Goal: Find specific page/section: Find specific page/section

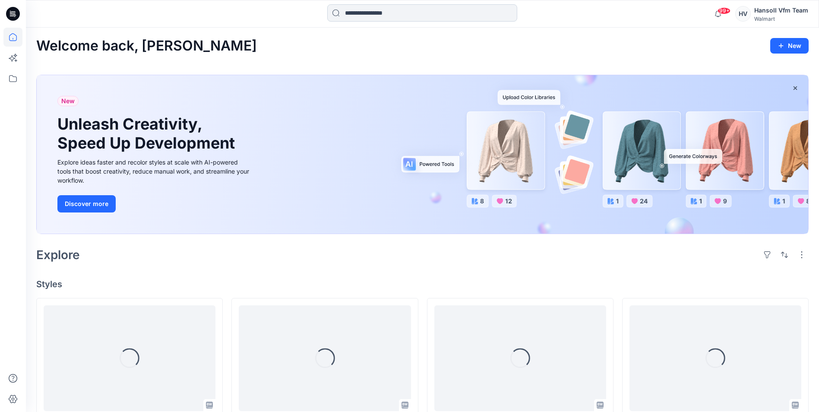
click at [364, 16] on input at bounding box center [422, 12] width 190 height 17
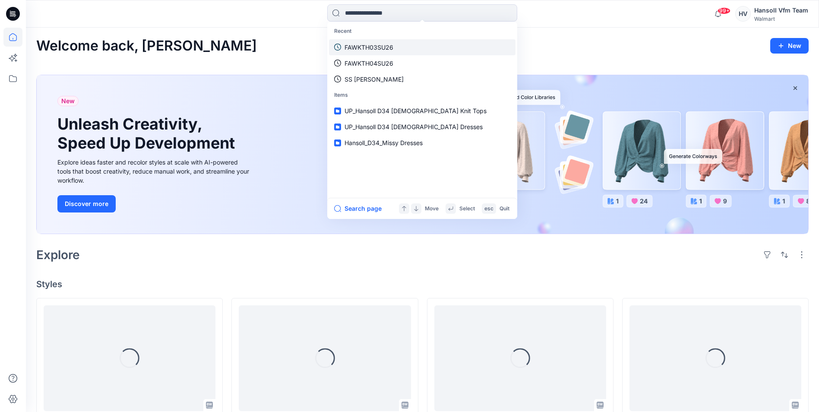
click at [374, 46] on p "FAWKTH03SU26" at bounding box center [368, 47] width 49 height 9
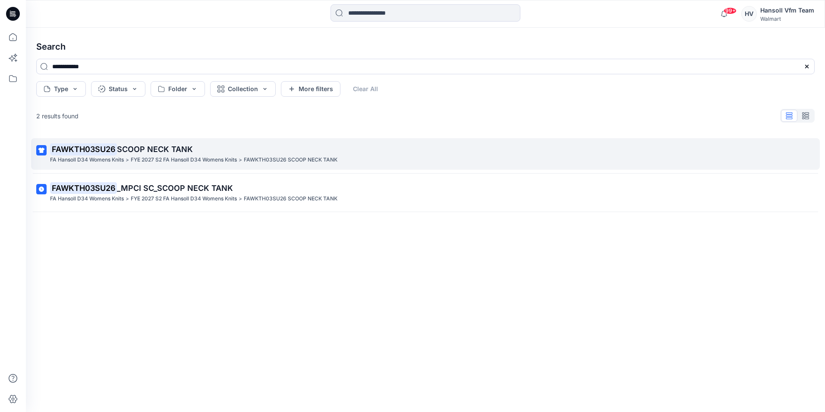
click at [135, 151] on span "SCOOP NECK TANK" at bounding box center [155, 149] width 76 height 9
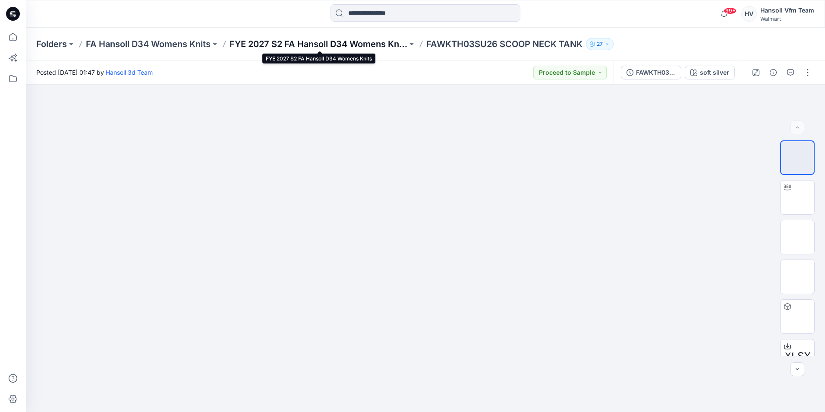
click at [343, 46] on p "FYE 2027 S2 FA Hansoll D34 Womens Knits" at bounding box center [319, 44] width 178 height 12
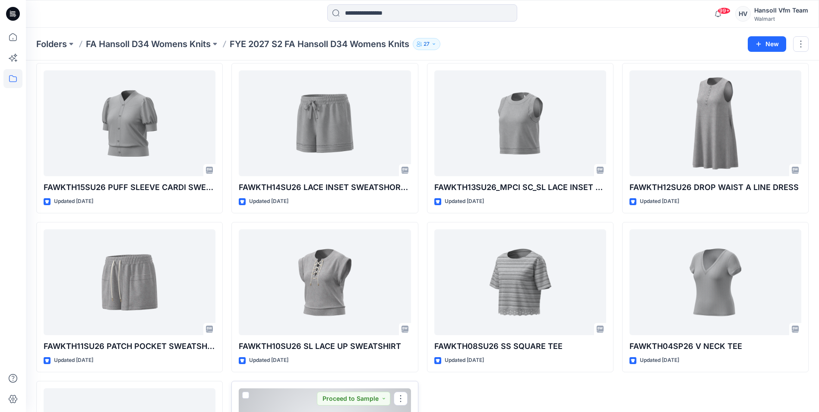
scroll to position [467, 0]
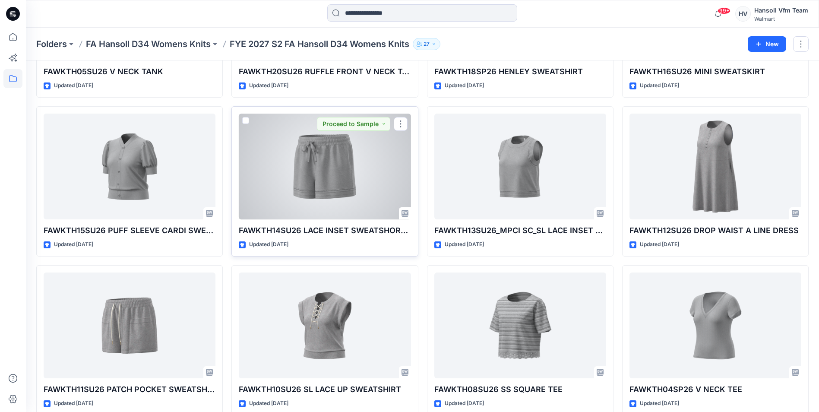
click at [323, 179] on div at bounding box center [325, 167] width 172 height 106
